Goal: Transaction & Acquisition: Purchase product/service

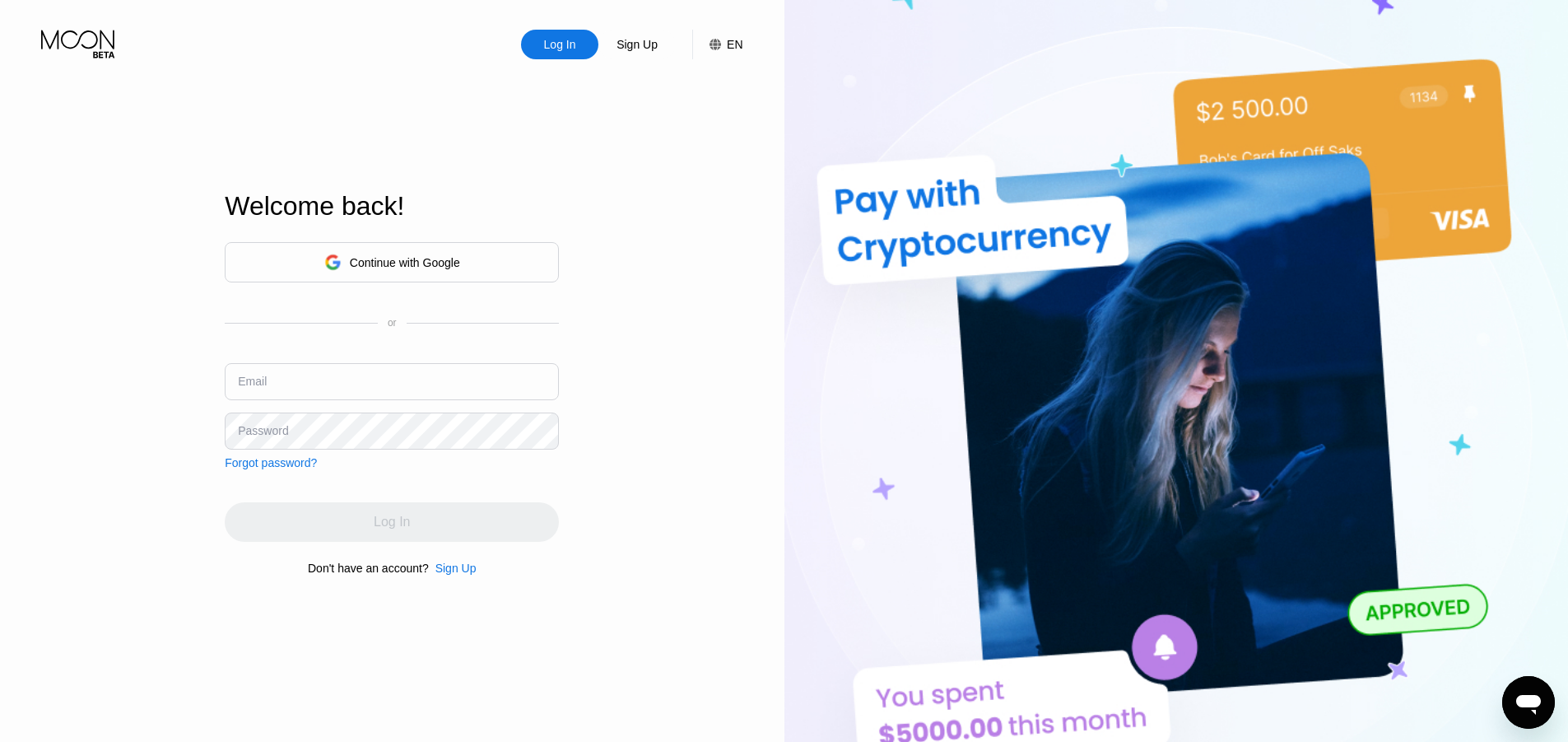
click at [426, 358] on div "Continue with Google or Email Password Forgot password?" at bounding box center [392, 356] width 334 height 227
click at [572, 53] on div "Log In" at bounding box center [559, 43] width 36 height 16
drag, startPoint x: 384, startPoint y: 403, endPoint x: 380, endPoint y: 385, distance: 18.4
click at [380, 385] on div "Email" at bounding box center [392, 387] width 334 height 49
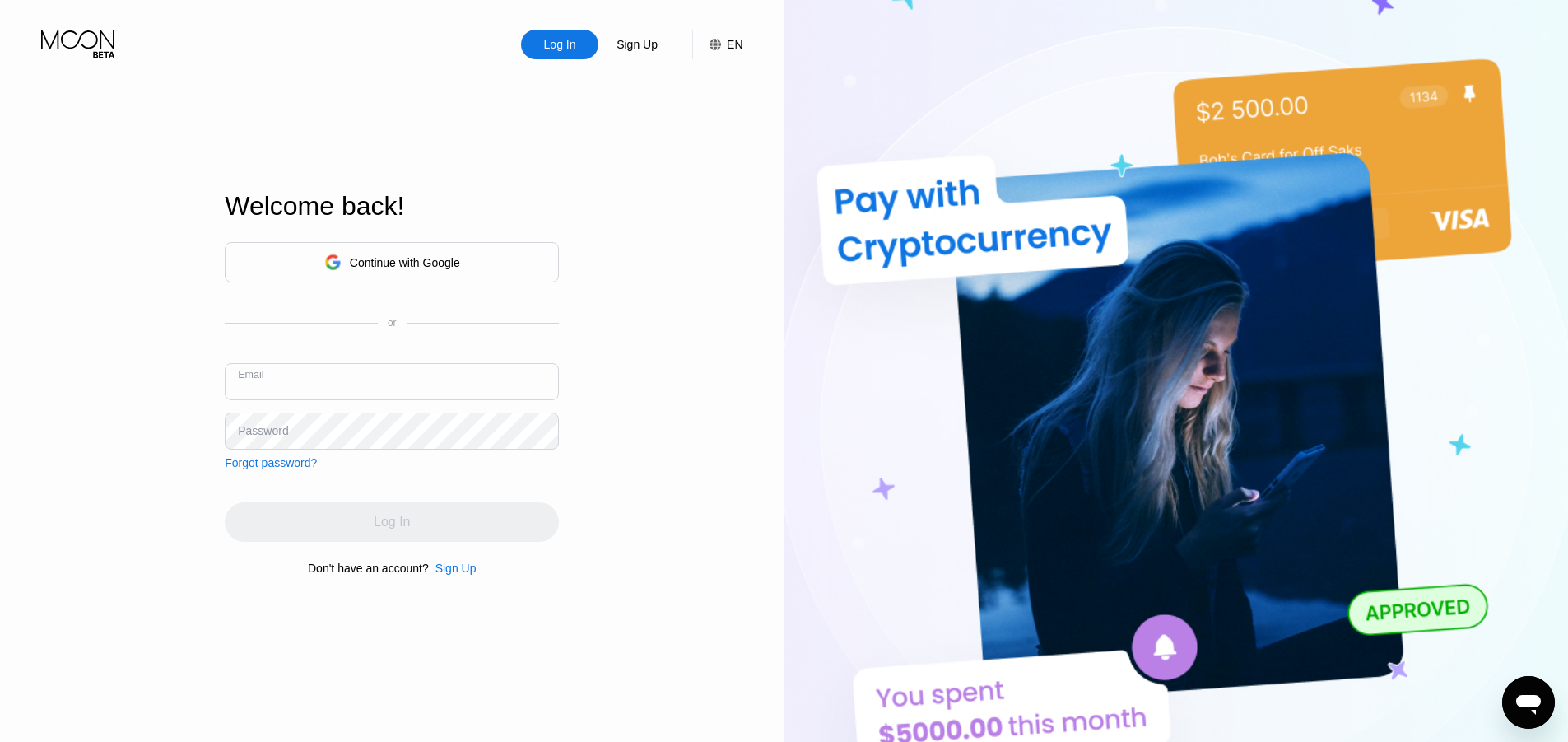
click at [380, 385] on input "text" at bounding box center [392, 382] width 334 height 37
click at [380, 263] on div "Continue with Google" at bounding box center [405, 263] width 110 height 14
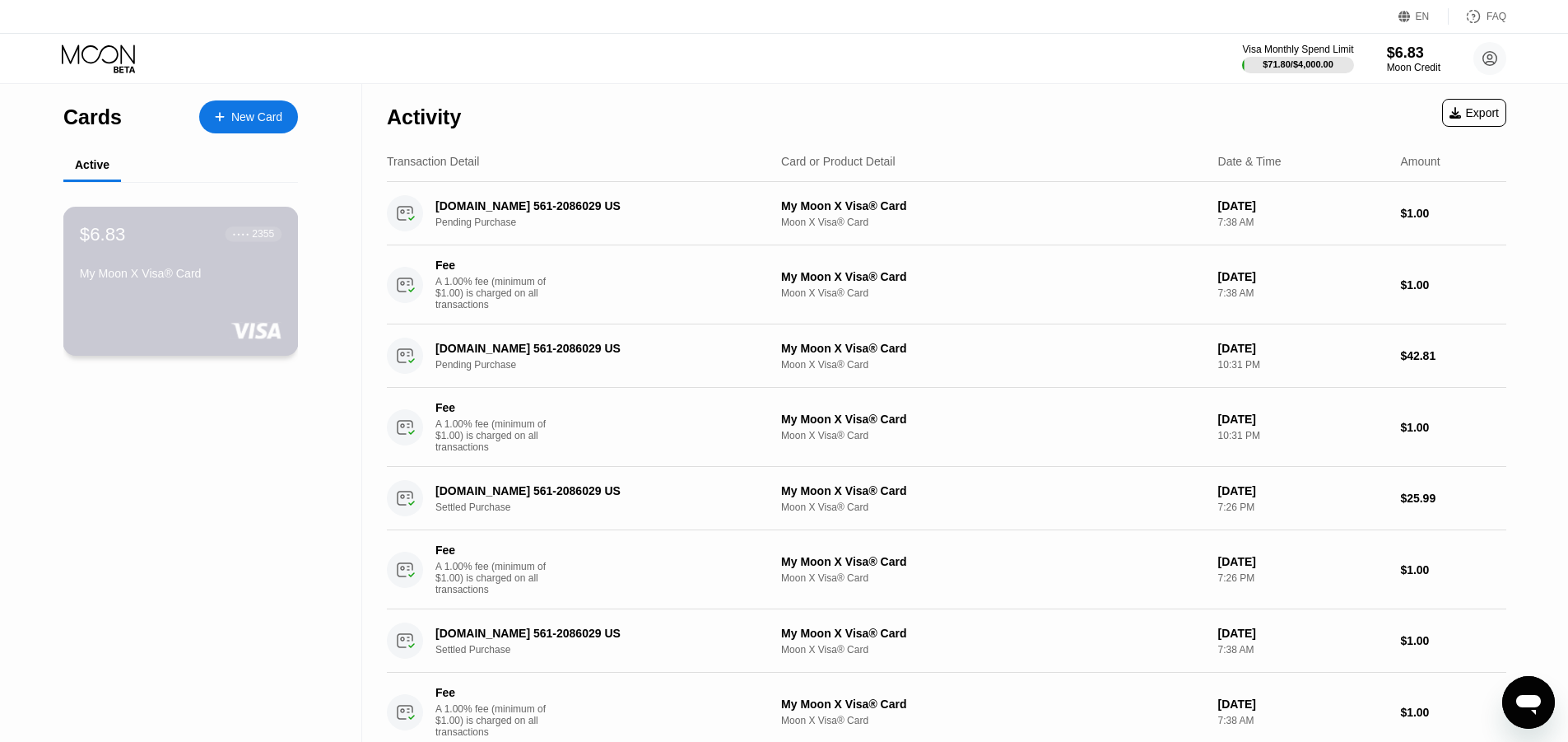
click at [214, 287] on div "My Moon X Visa® Card" at bounding box center [181, 276] width 202 height 19
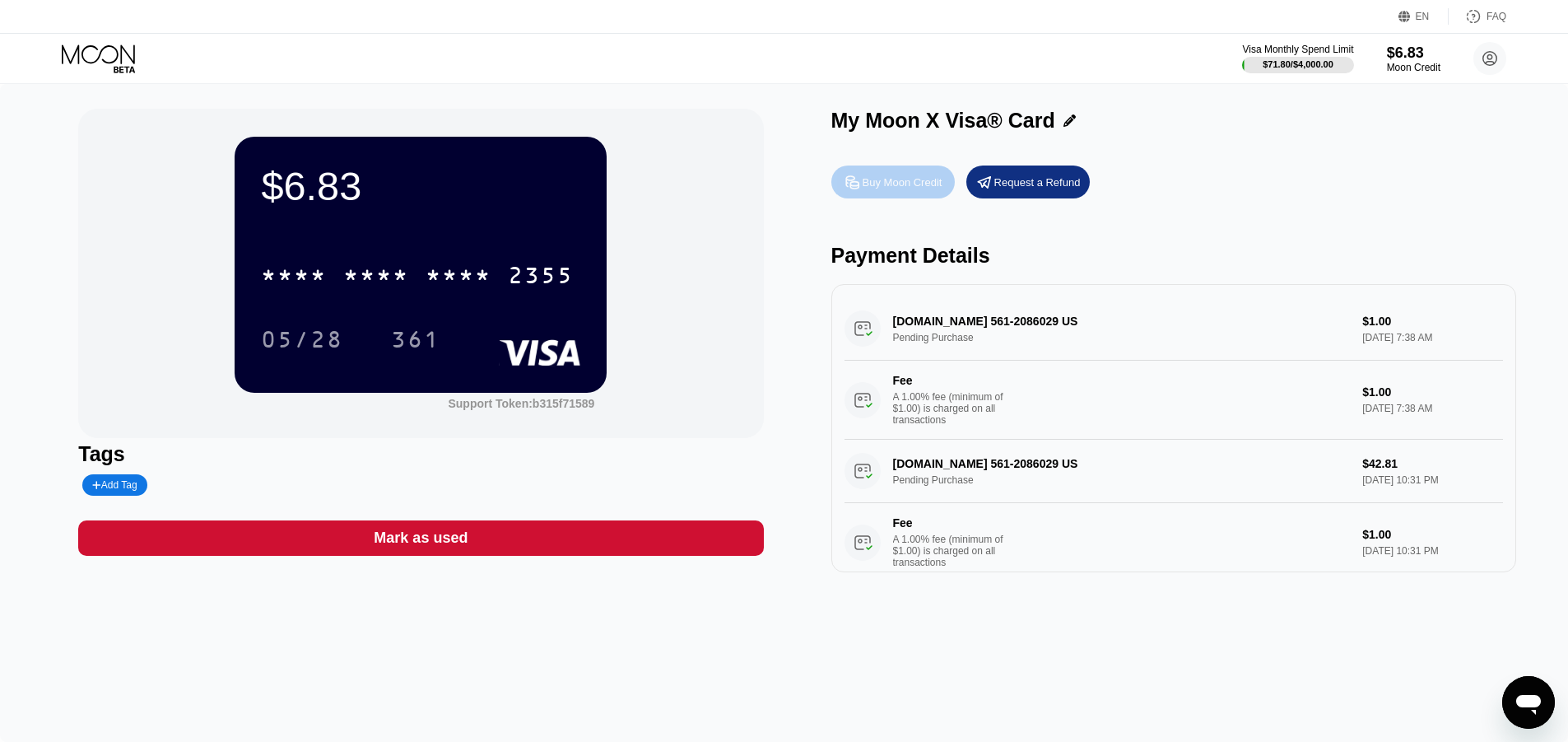
click at [912, 189] on div "Buy Moon Credit" at bounding box center [902, 182] width 80 height 14
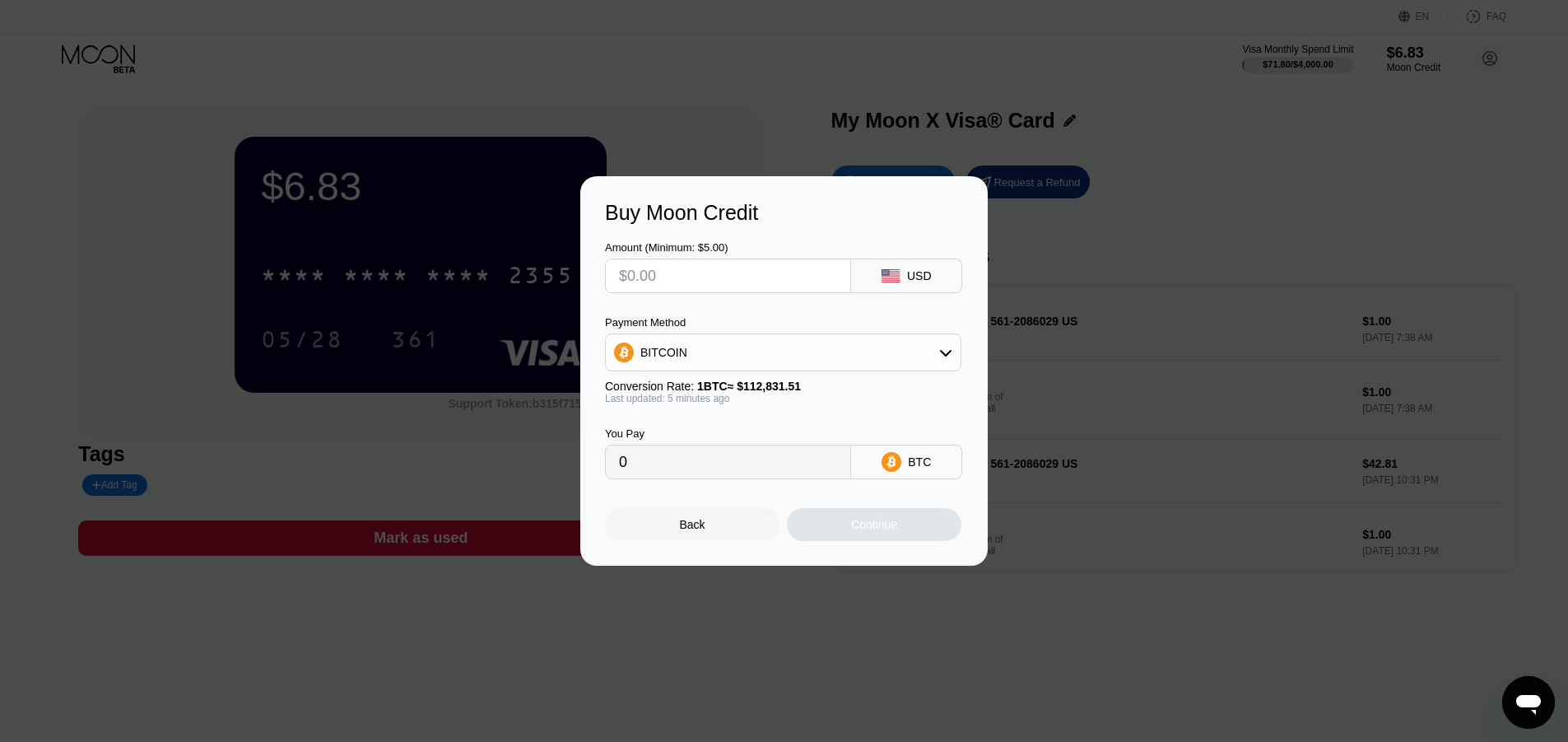
click at [749, 281] on input "text" at bounding box center [728, 275] width 218 height 33
type input "$4"
type input "0.00003546"
type input "$40"
type input "0.00035451"
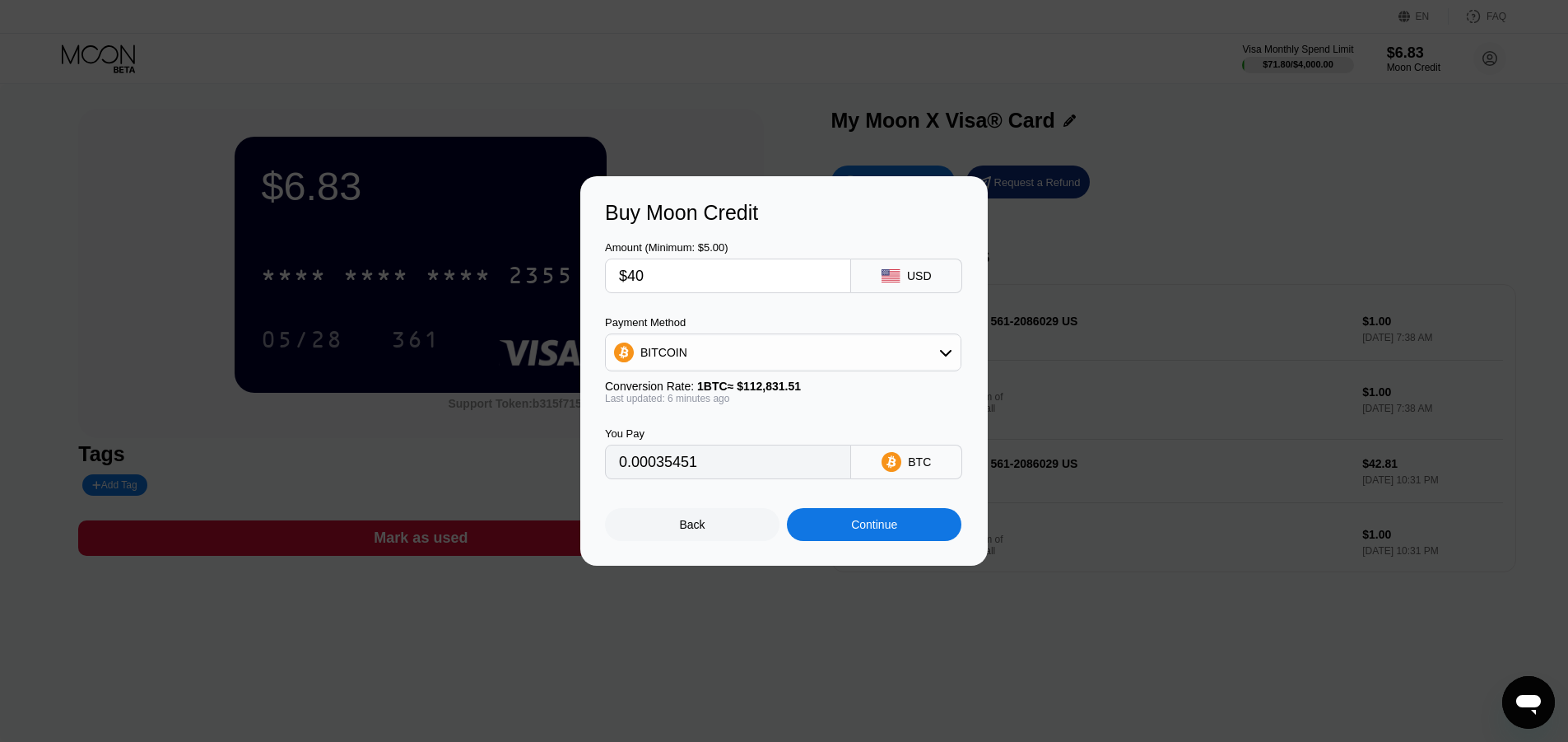
type input "$40"
click at [870, 531] on div "Continue" at bounding box center [874, 525] width 46 height 14
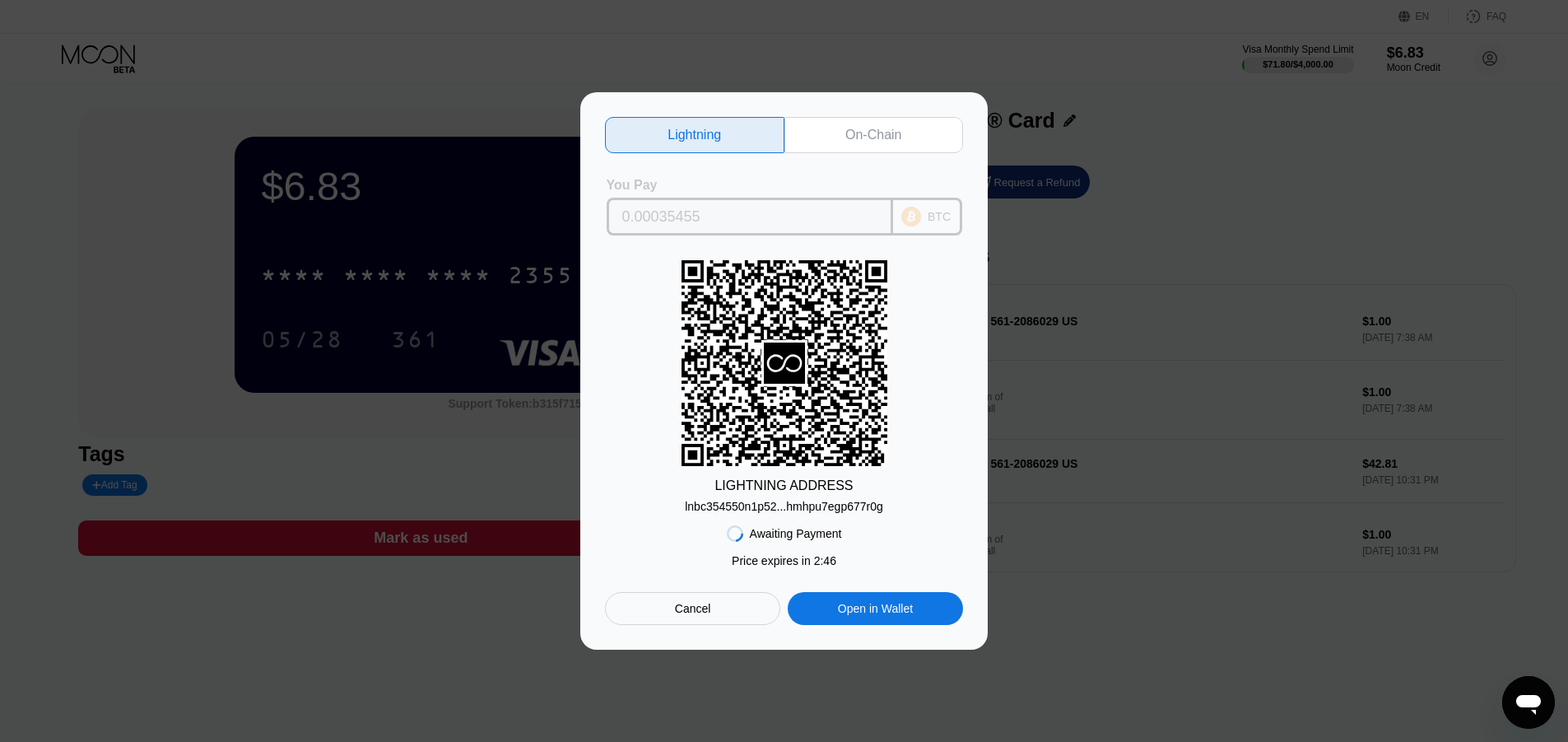
click at [923, 199] on div "BTC" at bounding box center [927, 215] width 70 height 38
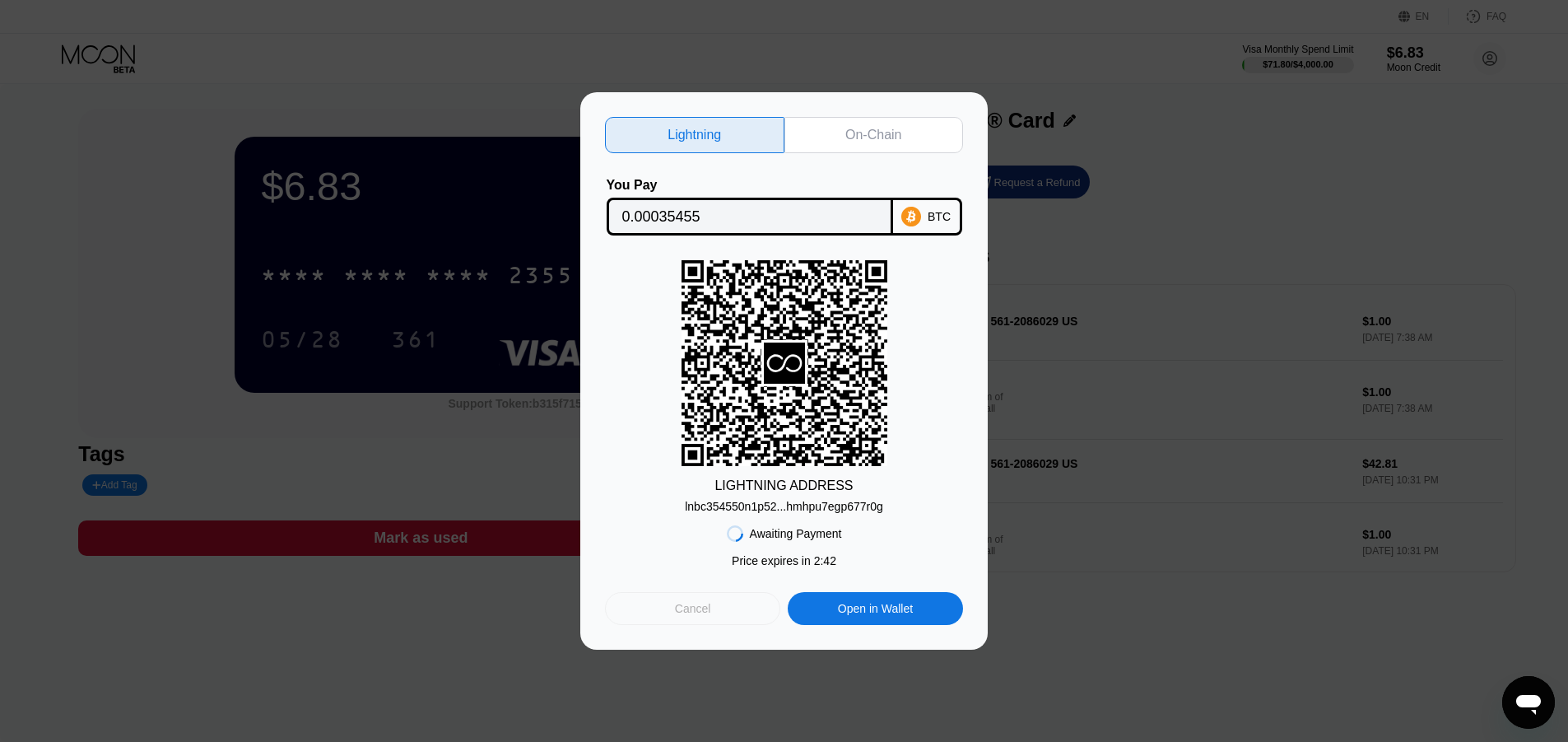
click at [691, 609] on div "Cancel" at bounding box center [693, 608] width 36 height 14
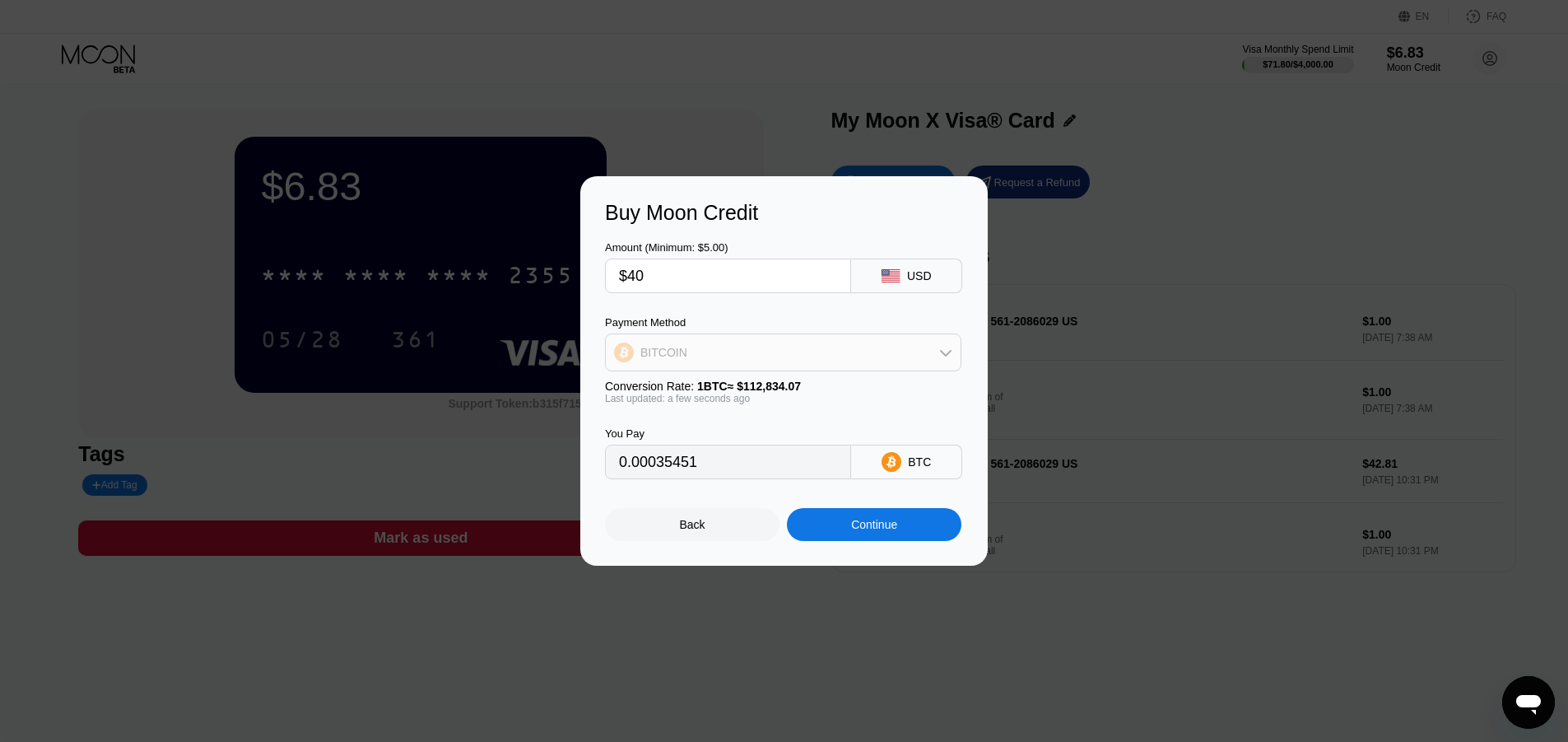
click at [815, 356] on div "BITCOIN" at bounding box center [783, 353] width 355 height 33
click at [761, 430] on div "USDT on TRON" at bounding box center [792, 434] width 310 height 14
type input "40.40"
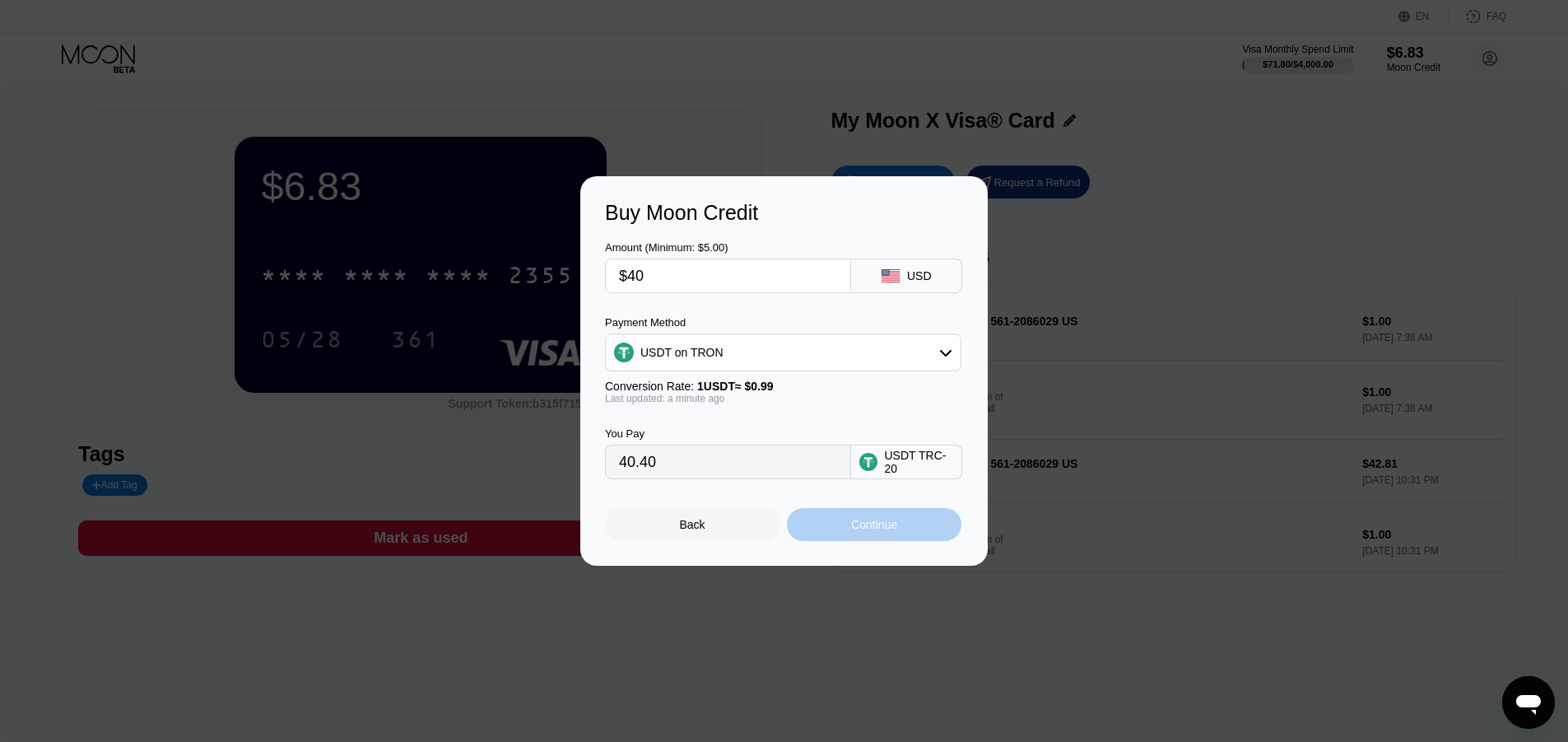
click at [870, 529] on div "Continue" at bounding box center [874, 525] width 46 height 14
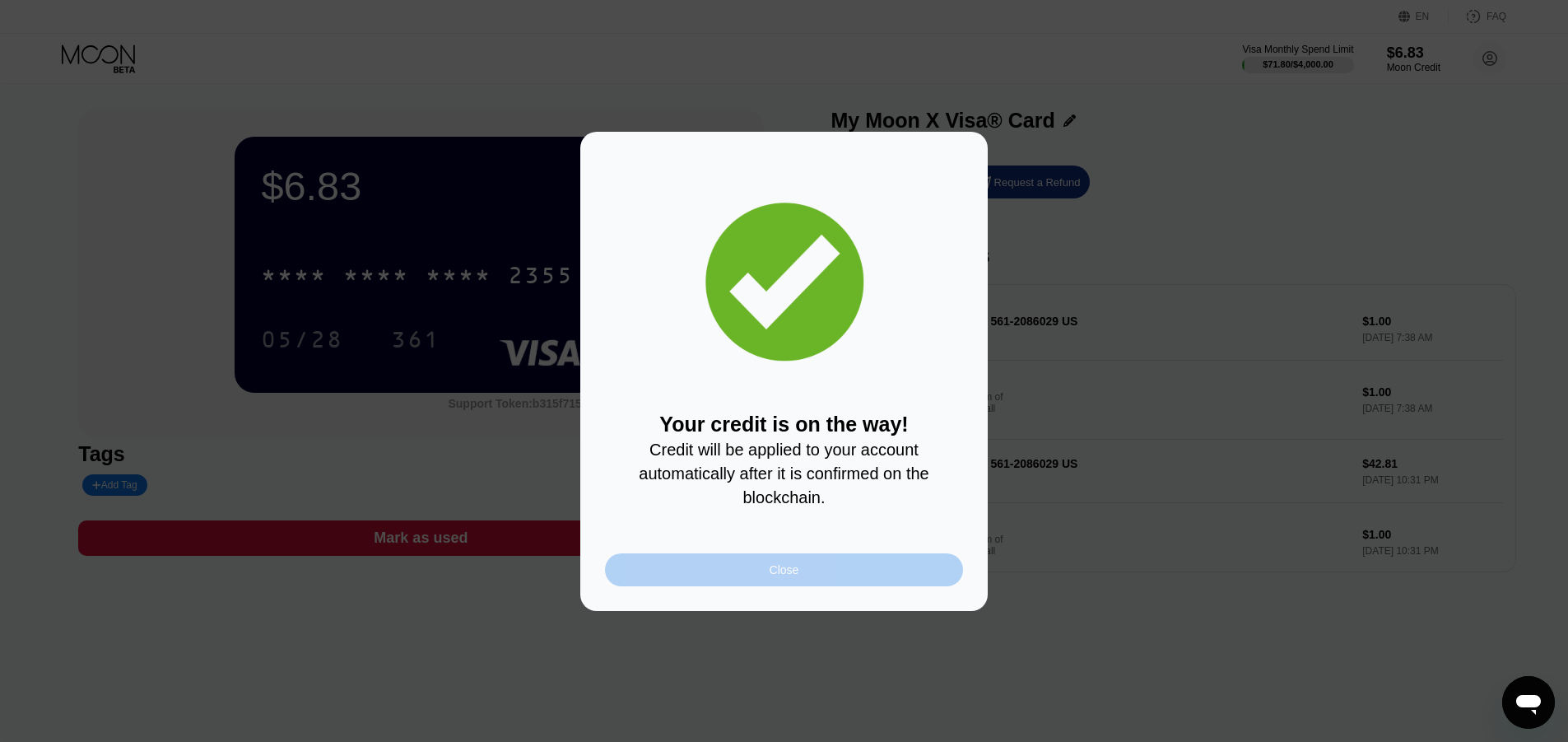
click at [821, 581] on div "Close" at bounding box center [784, 570] width 358 height 33
